Goal: Task Accomplishment & Management: Manage account settings

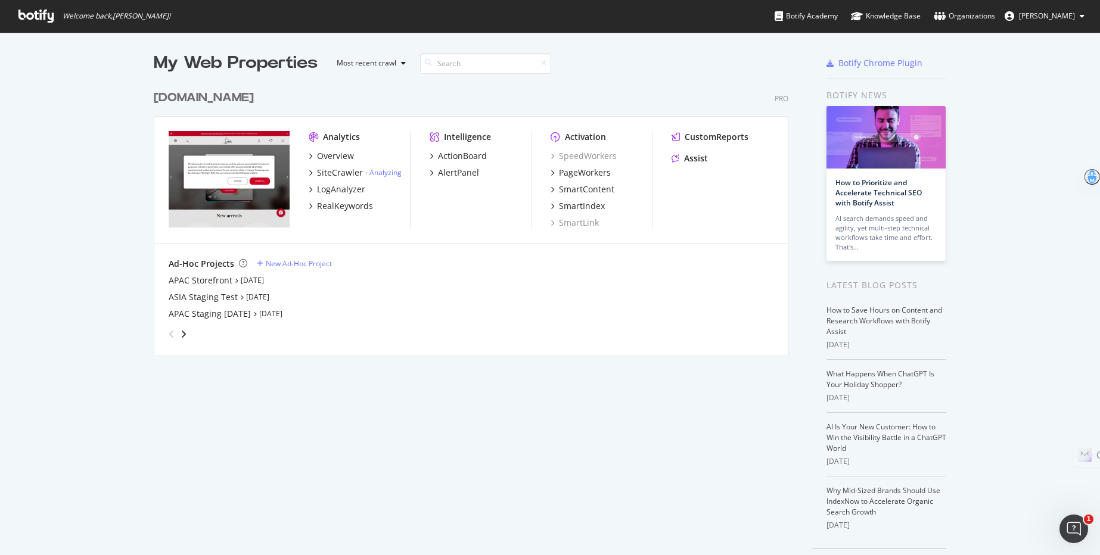
click at [1055, 17] on span "[PERSON_NAME]" at bounding box center [1047, 16] width 56 height 10
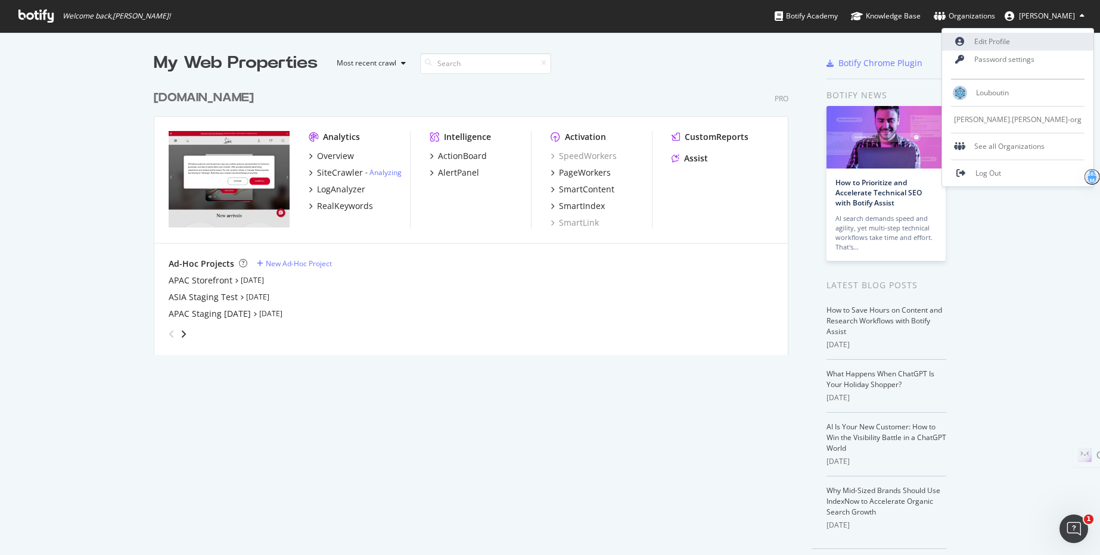
click at [1040, 42] on link "Edit Profile" at bounding box center [1017, 42] width 151 height 18
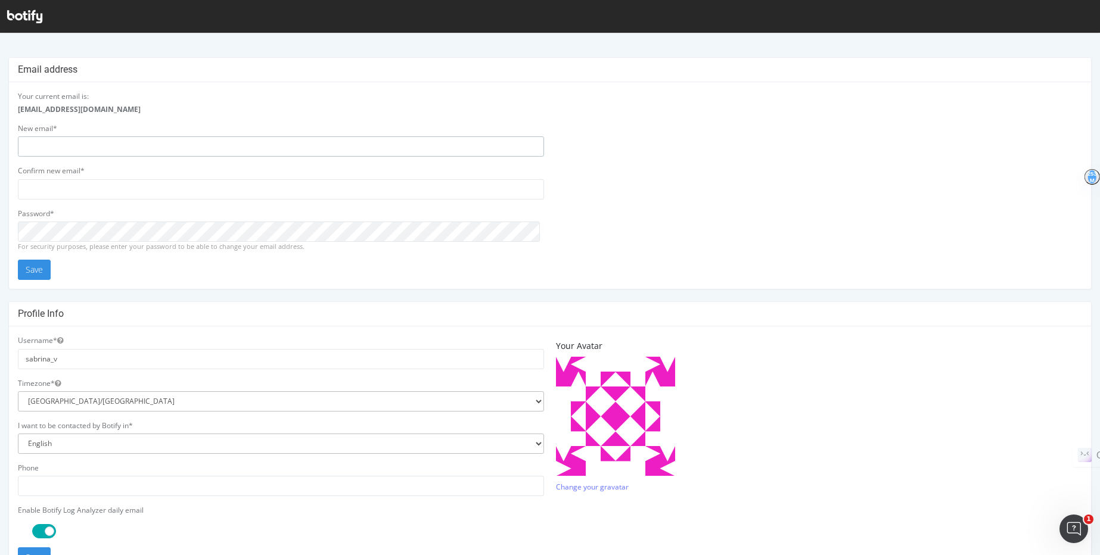
type input "sabrina_v"
drag, startPoint x: 123, startPoint y: 152, endPoint x: 11, endPoint y: 144, distance: 112.3
click at [11, 144] on div "Your current email is: s.vivan@fr.christianlouboutin.com New email* sabrina_v C…" at bounding box center [550, 185] width 1082 height 207
